Goal: Task Accomplishment & Management: Manage account settings

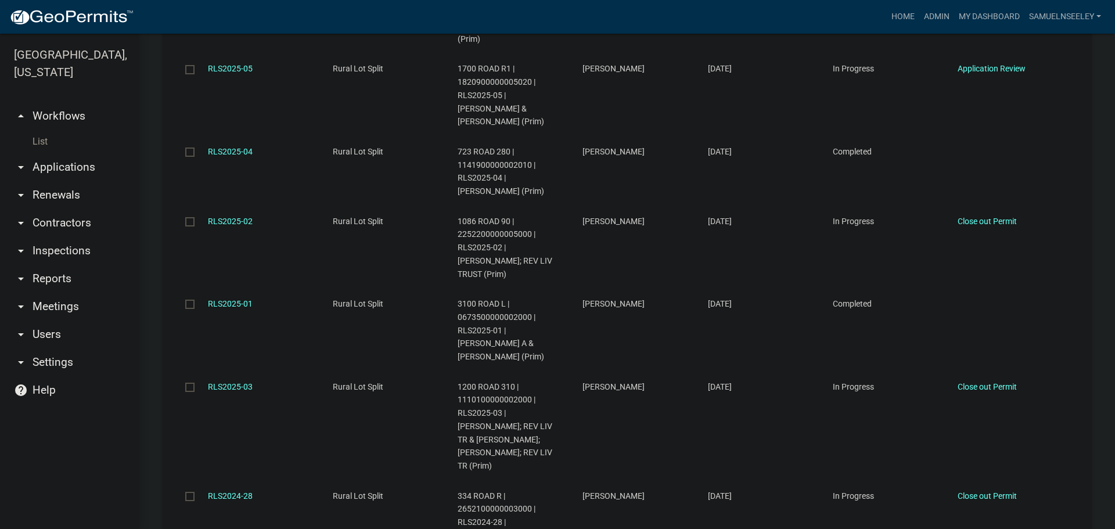
scroll to position [1796, 0]
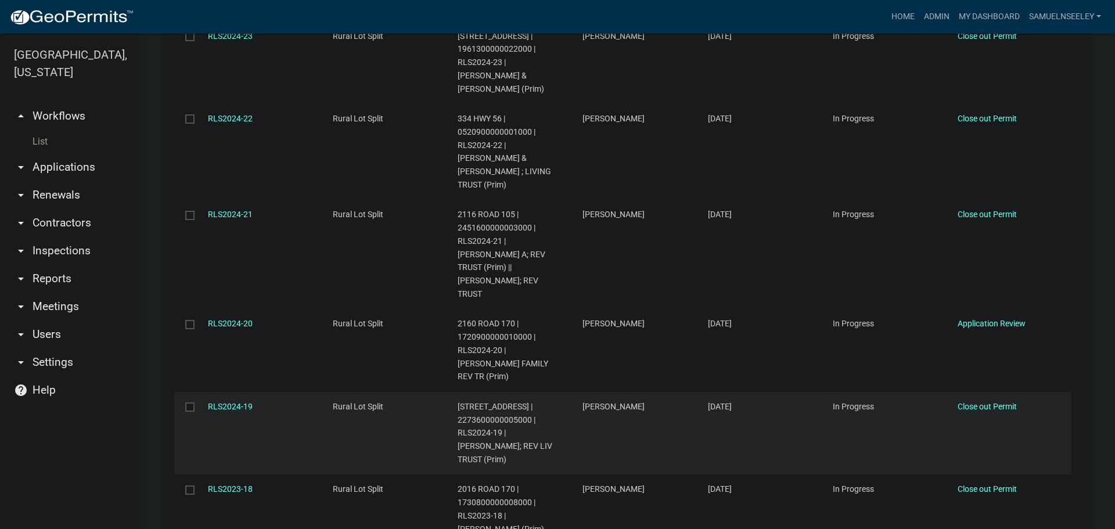
scroll to position [1808, 0]
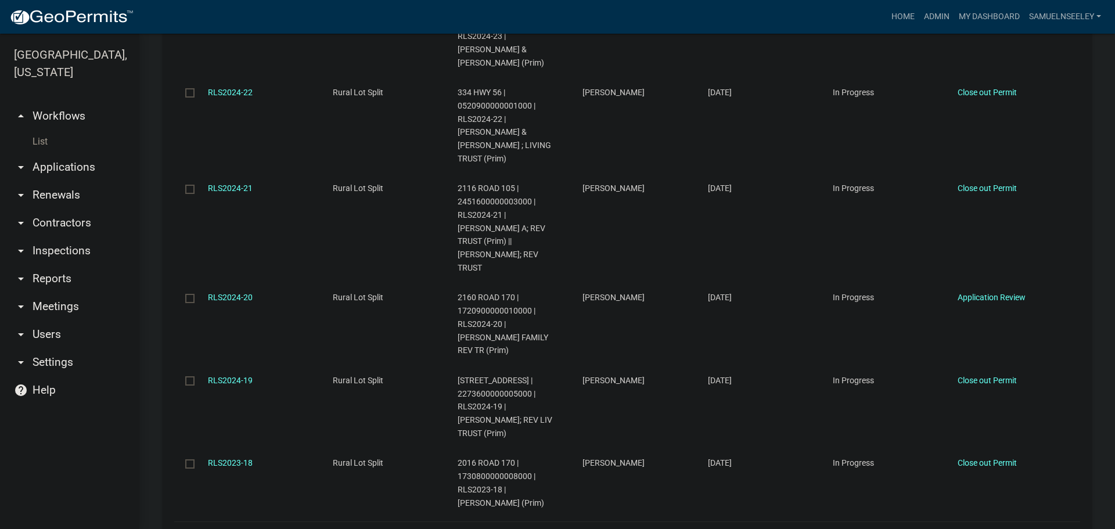
click at [973, 528] on link "3" at bounding box center [980, 536] width 14 height 13
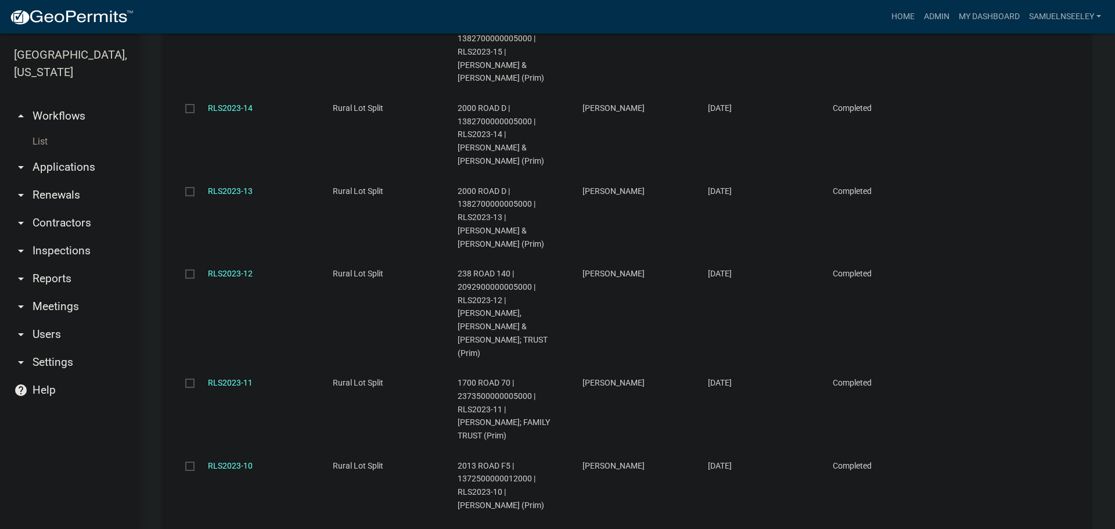
scroll to position [1822, 0]
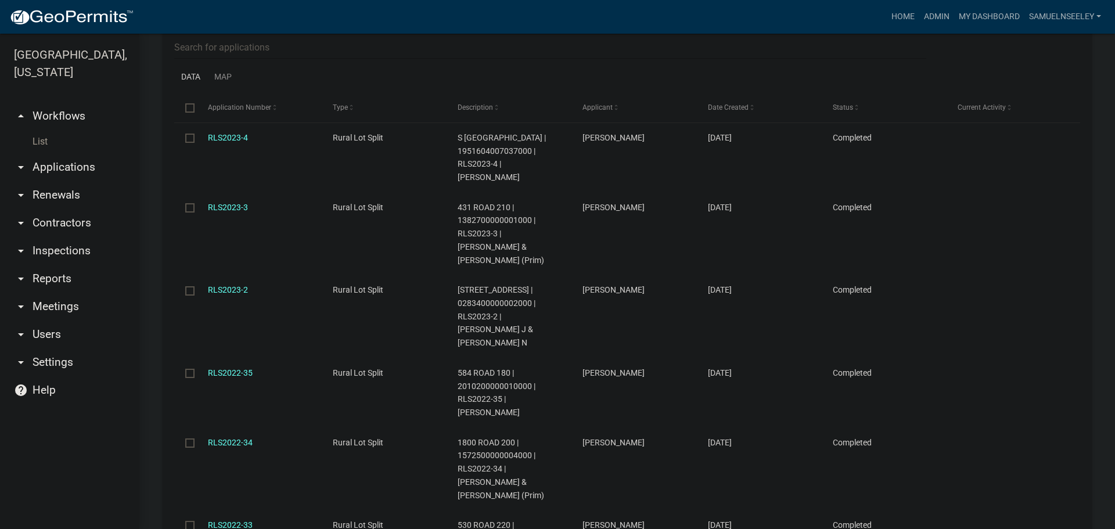
scroll to position [1835, 0]
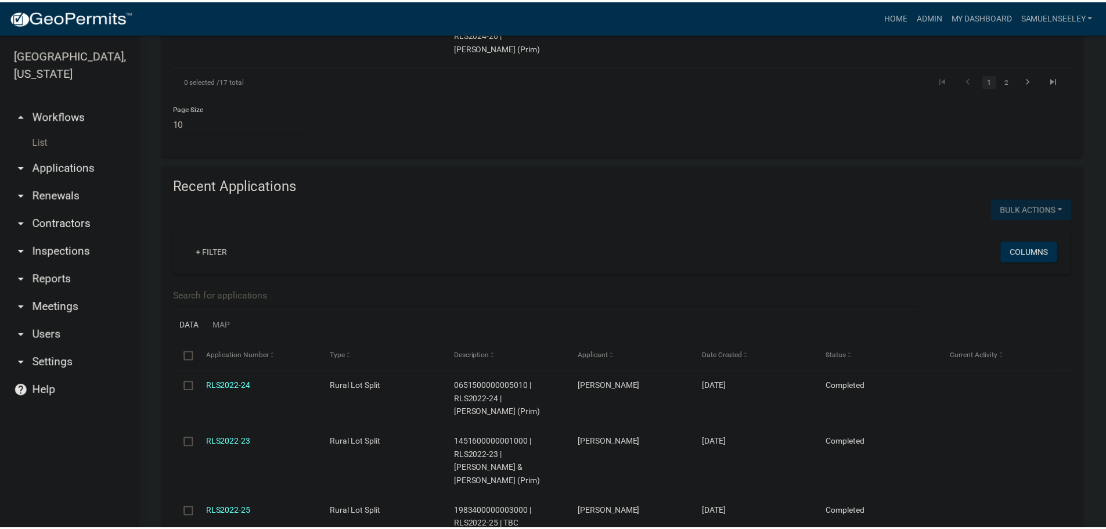
scroll to position [605, 0]
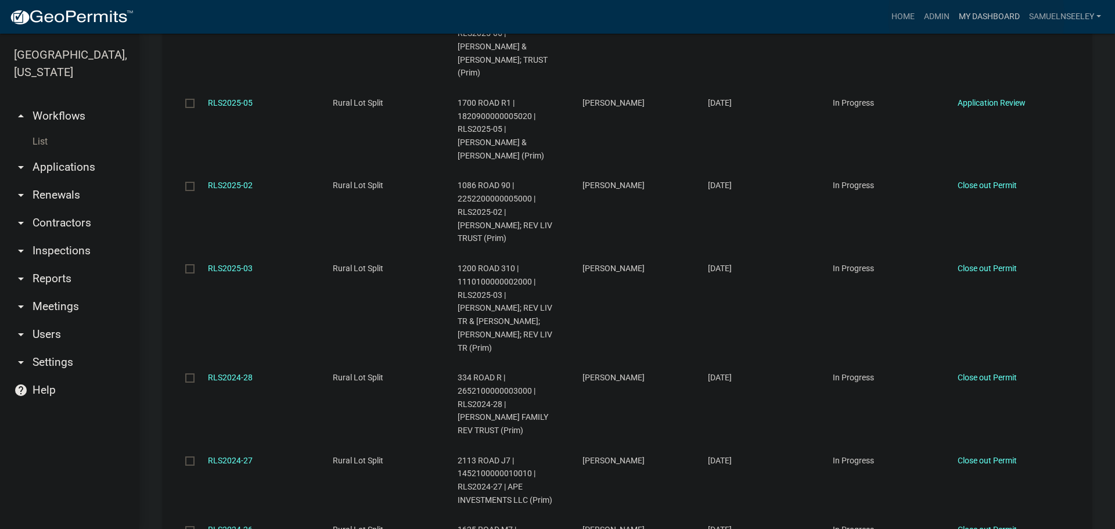
click at [976, 16] on link "My Dashboard" at bounding box center [989, 17] width 70 height 22
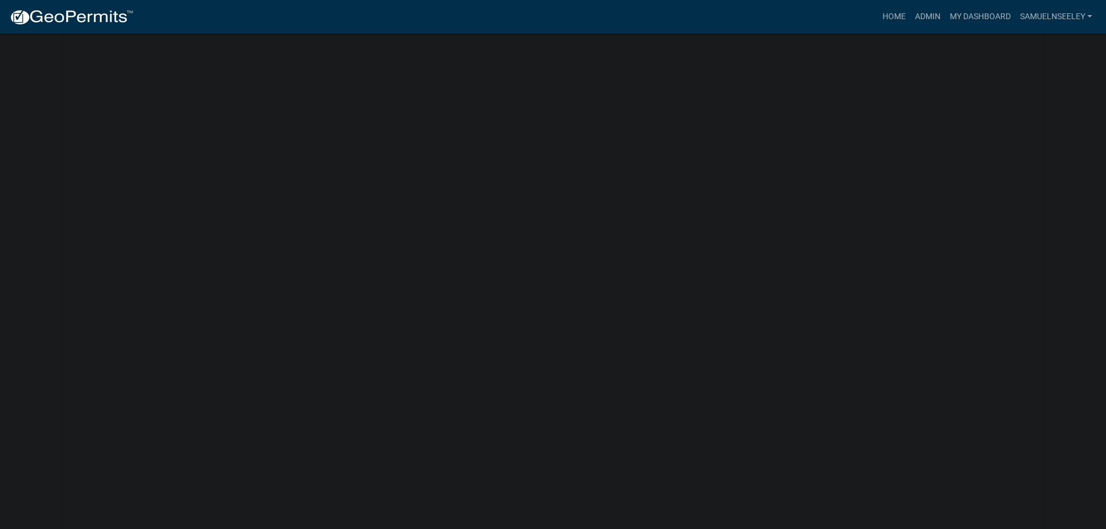
scroll to position [1120, 0]
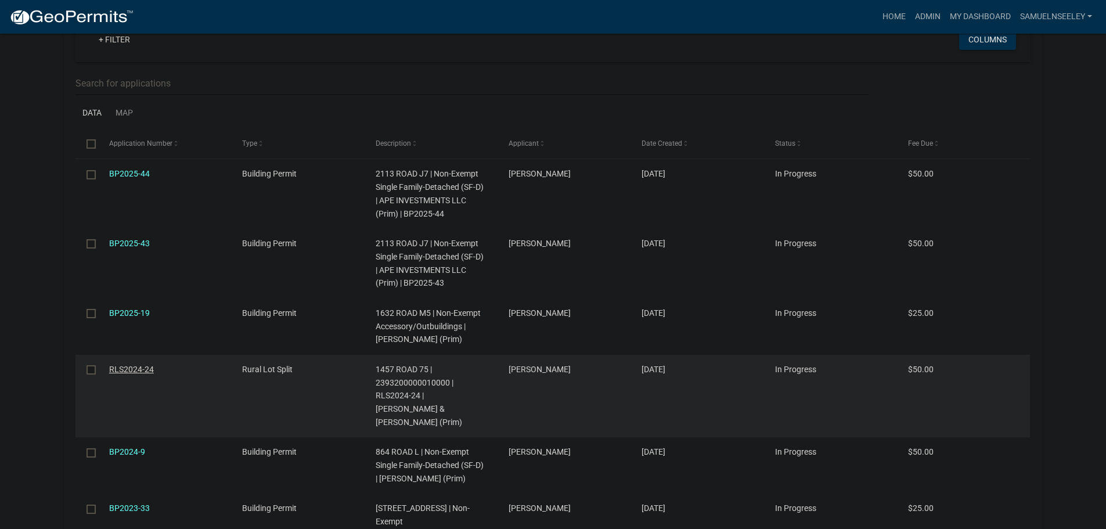
click at [126, 365] on link "RLS2024-24" at bounding box center [131, 369] width 45 height 9
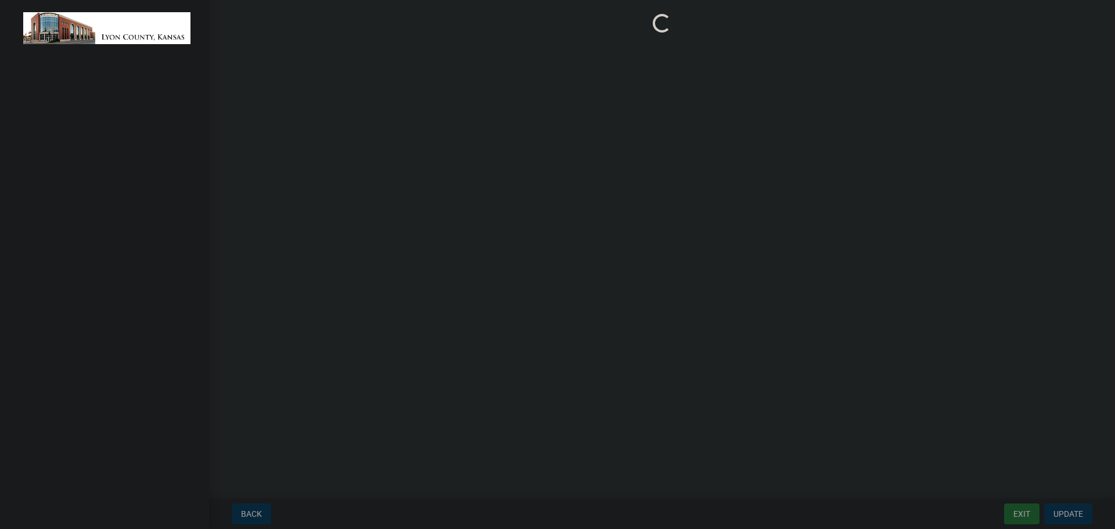
select select "3: 3"
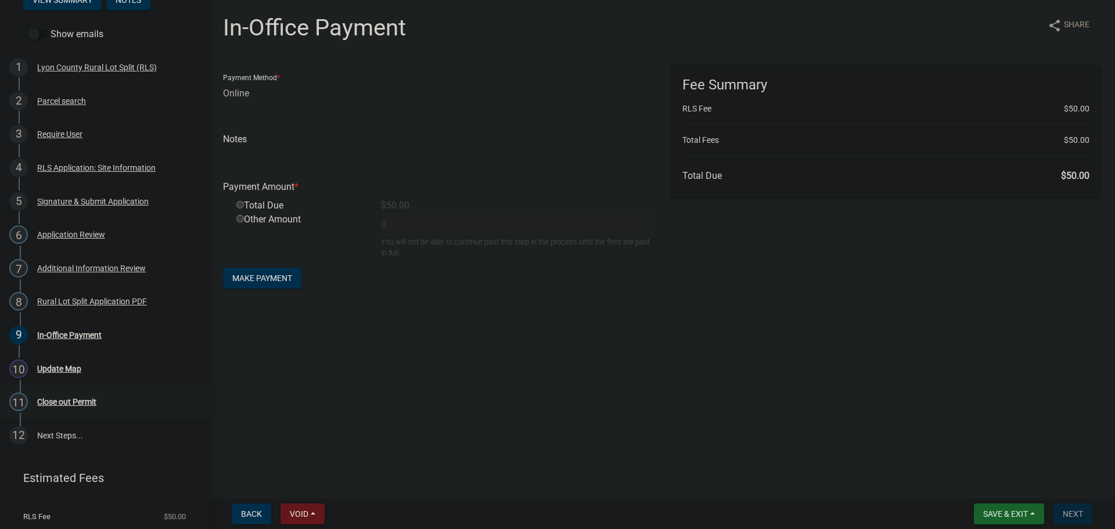
scroll to position [73, 0]
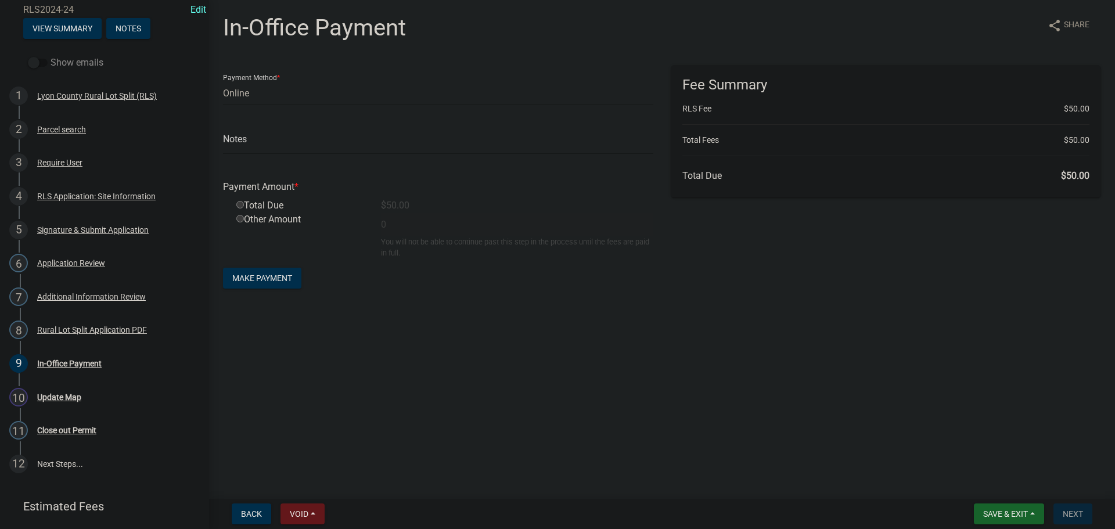
click at [58, 59] on label "Show emails" at bounding box center [65, 63] width 75 height 14
click at [51, 56] on input "Show emails" at bounding box center [51, 56] width 0 height 0
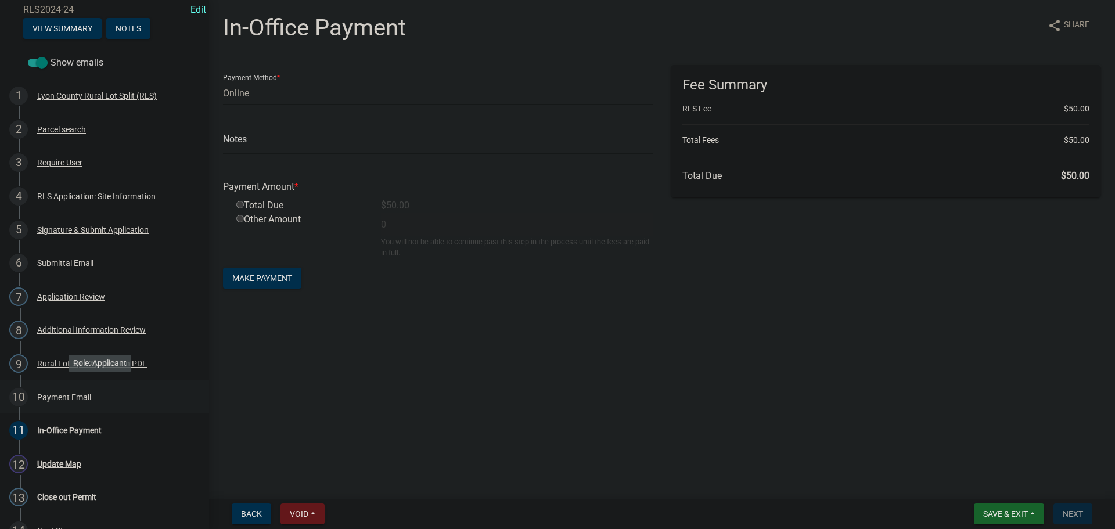
click at [51, 395] on div "Payment Email" at bounding box center [64, 397] width 54 height 8
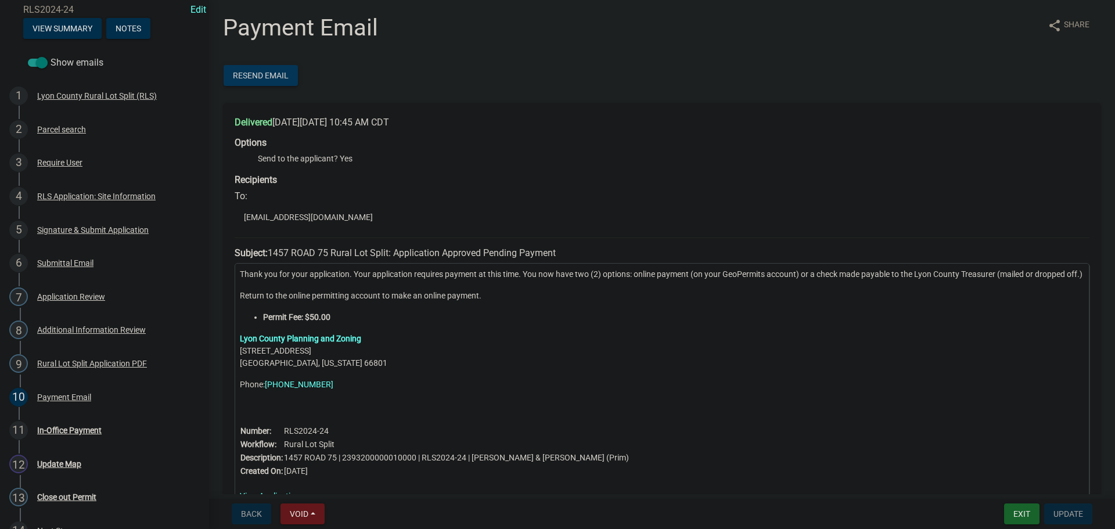
click at [250, 73] on span "Resend Email" at bounding box center [261, 75] width 56 height 9
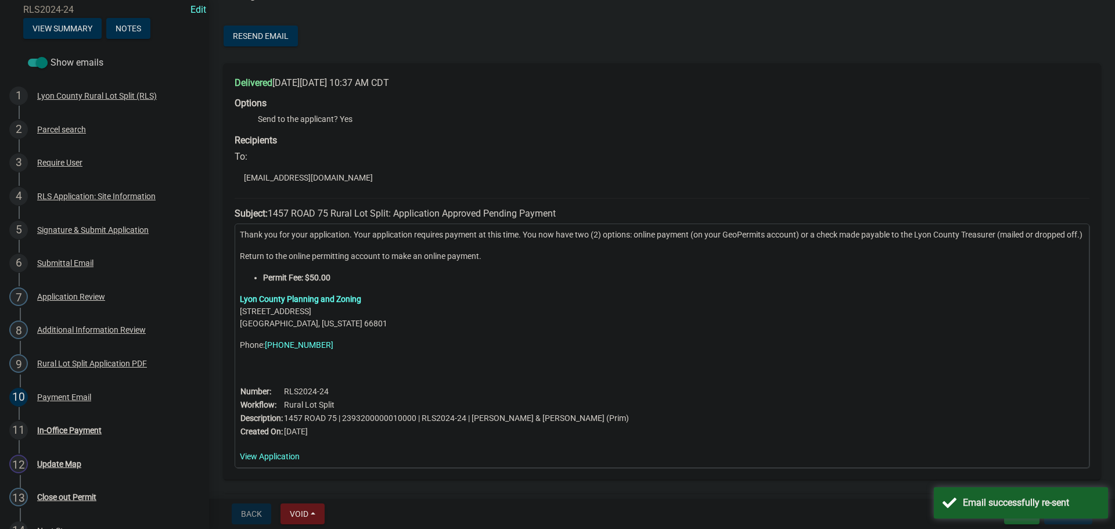
scroll to position [58, 0]
